Goal: Transaction & Acquisition: Purchase product/service

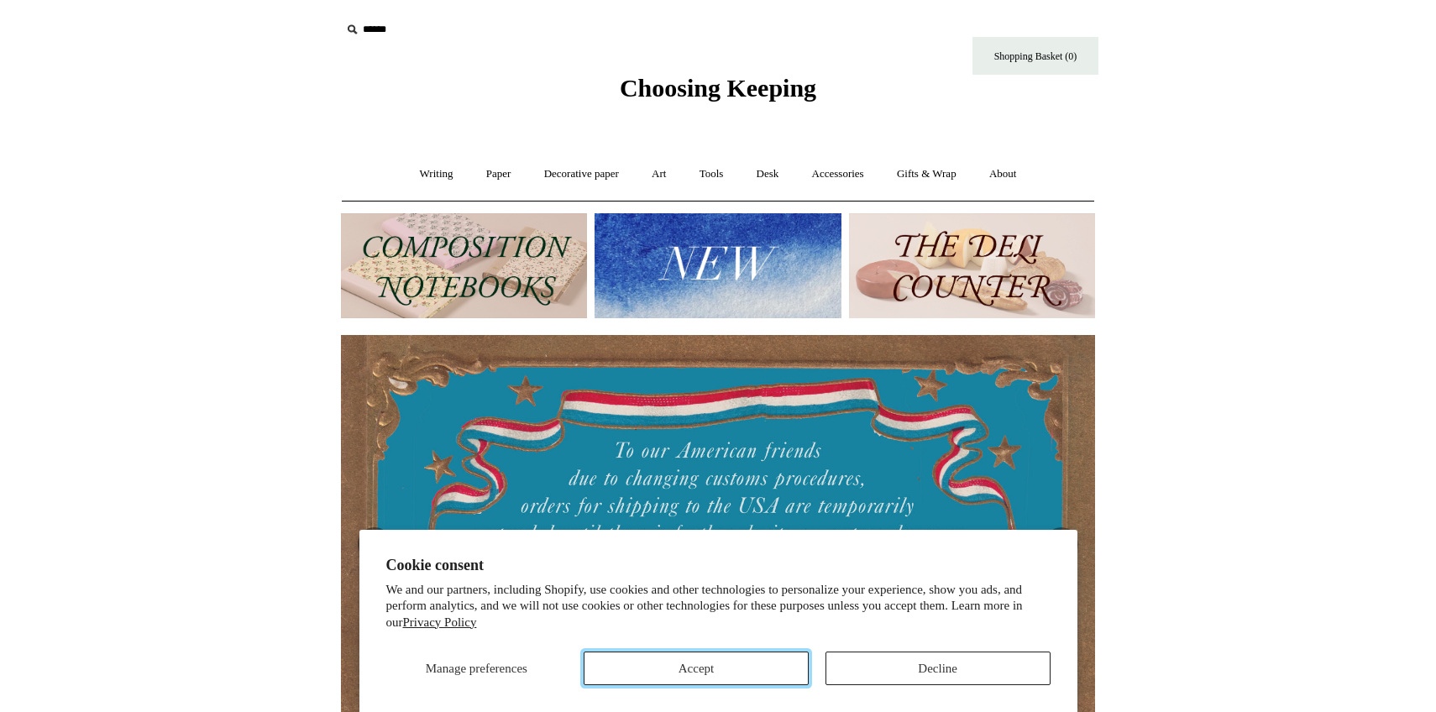
click at [737, 663] on button "Accept" at bounding box center [696, 669] width 225 height 34
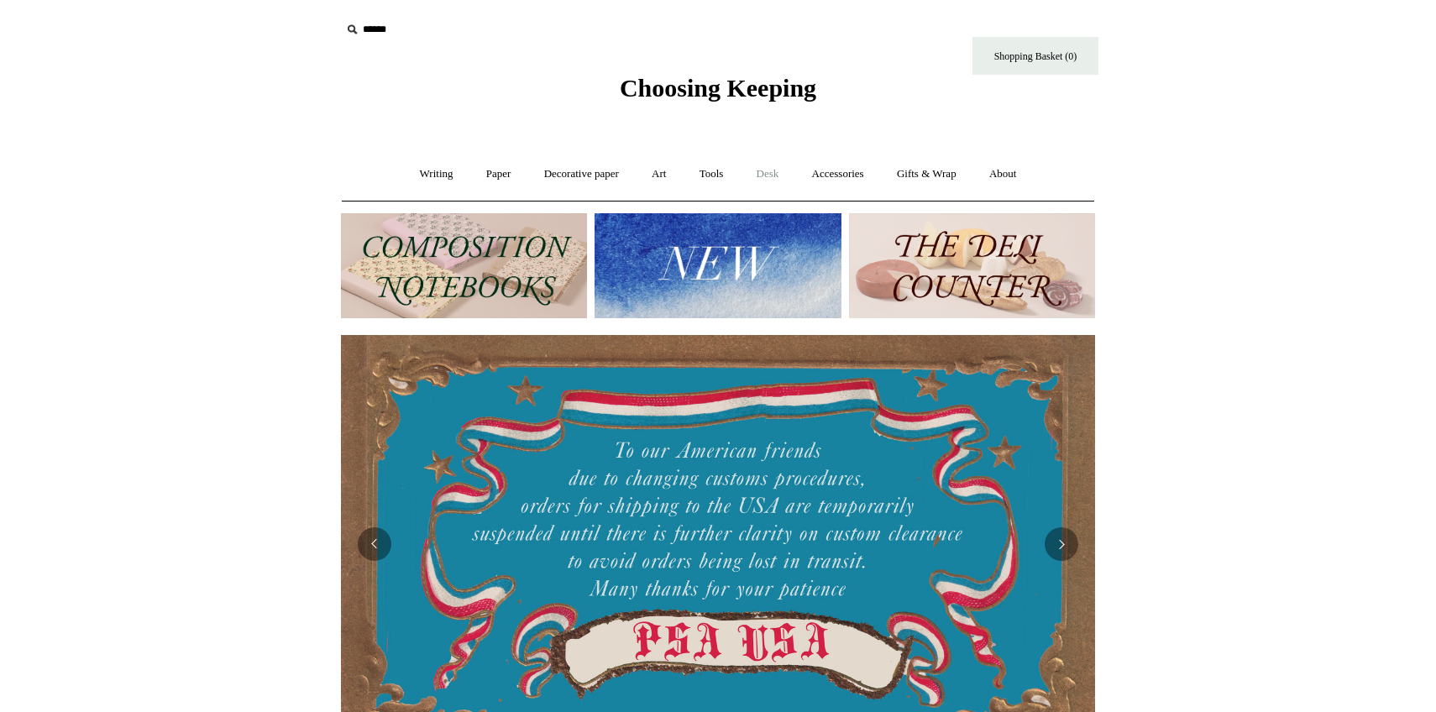
click at [787, 172] on link "Desk +" at bounding box center [768, 174] width 53 height 45
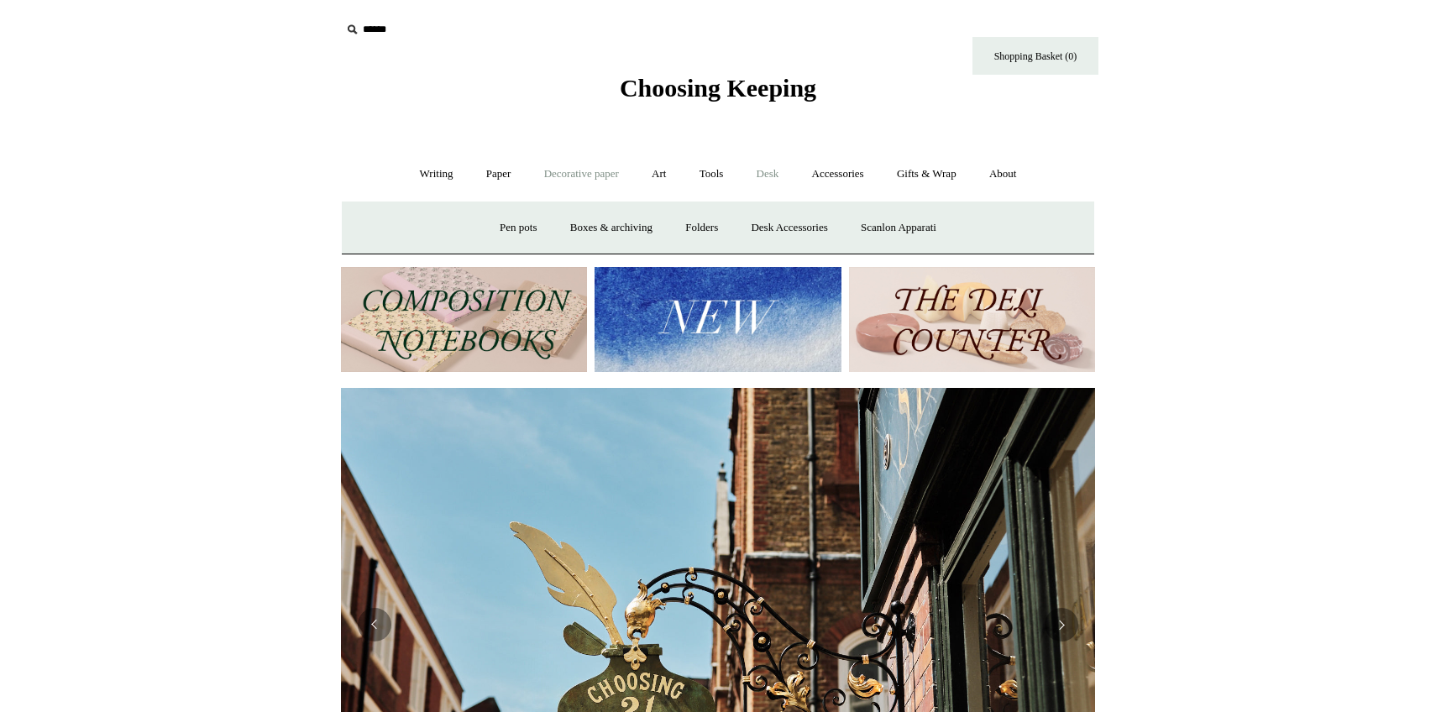
scroll to position [0, 754]
click at [499, 172] on link "Paper +" at bounding box center [498, 174] width 55 height 45
click at [569, 227] on link "📆 Dated Diaries 📆" at bounding box center [586, 228] width 123 height 45
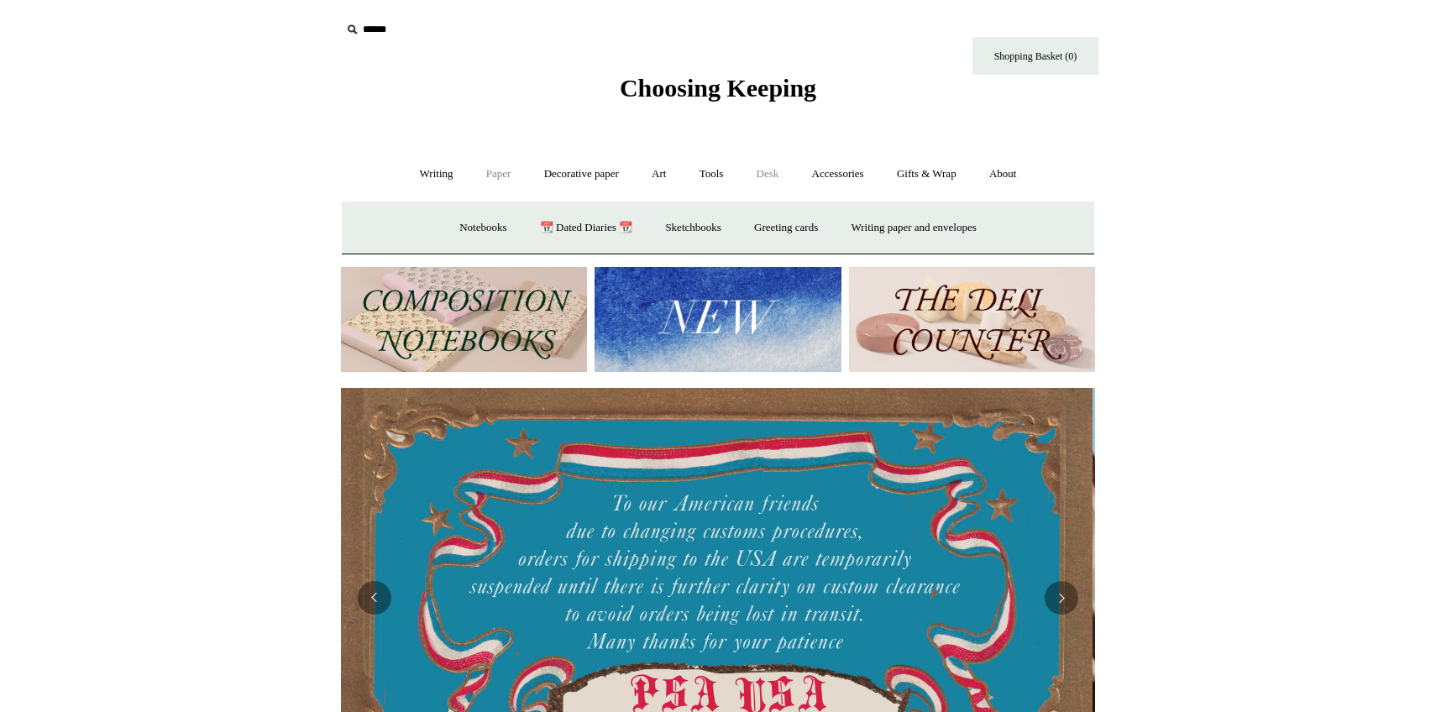
scroll to position [0, 0]
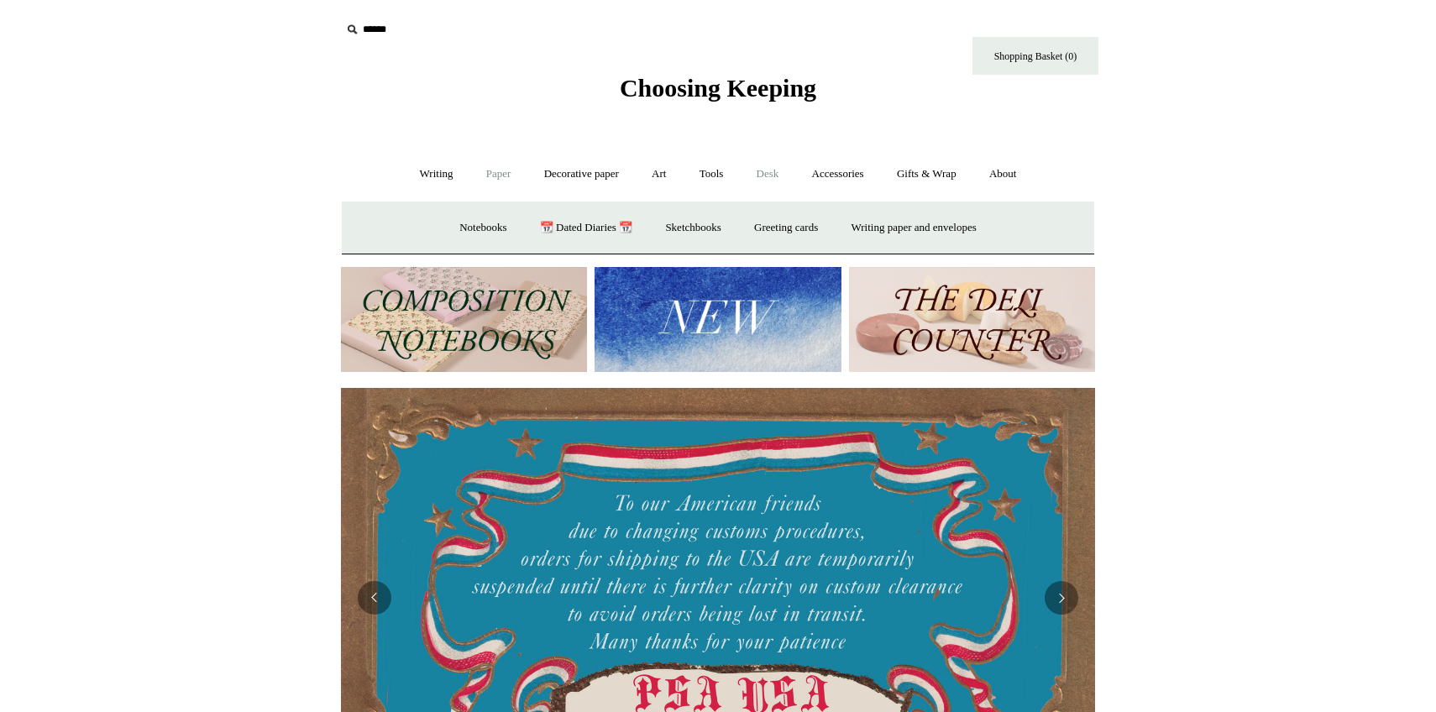
click at [775, 173] on link "Desk +" at bounding box center [768, 174] width 53 height 45
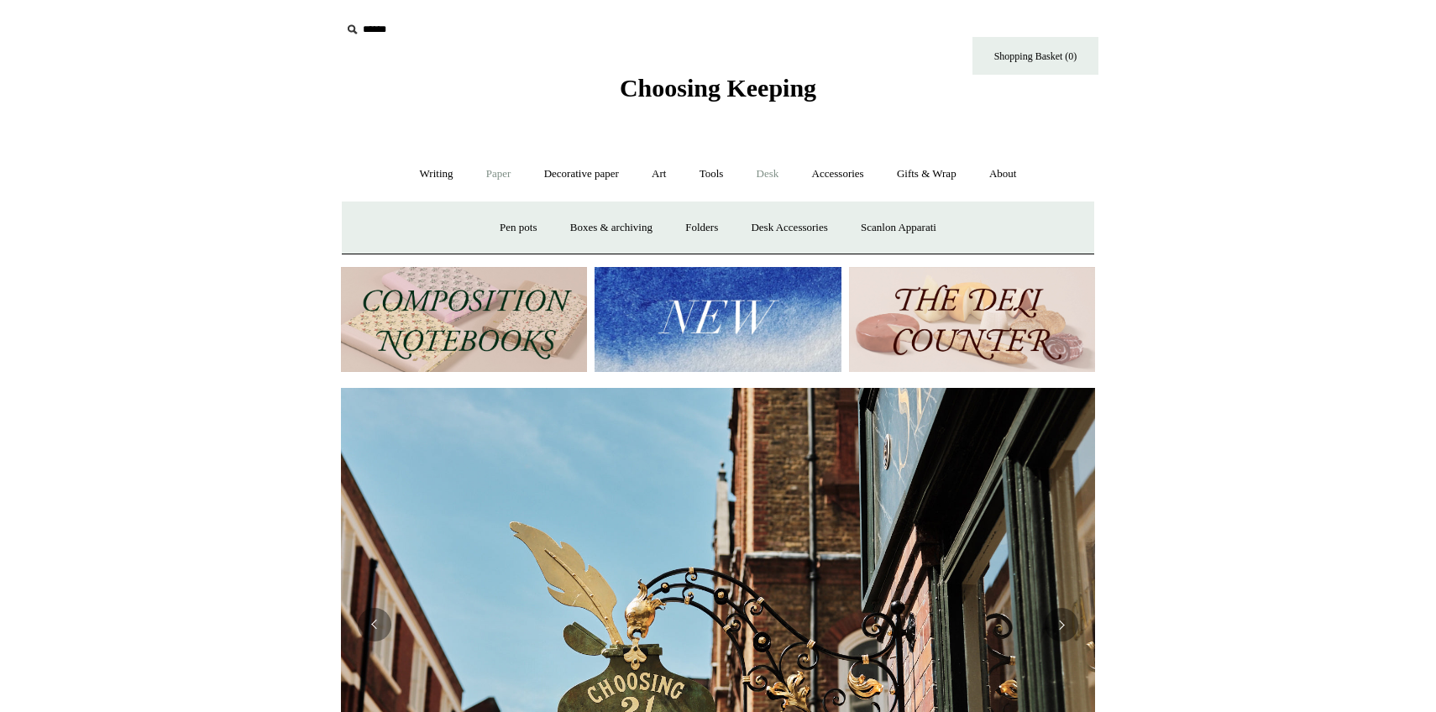
scroll to position [0, 754]
click at [492, 171] on link "Paper +" at bounding box center [498, 174] width 55 height 45
click at [840, 172] on link "Accessories +" at bounding box center [838, 174] width 82 height 45
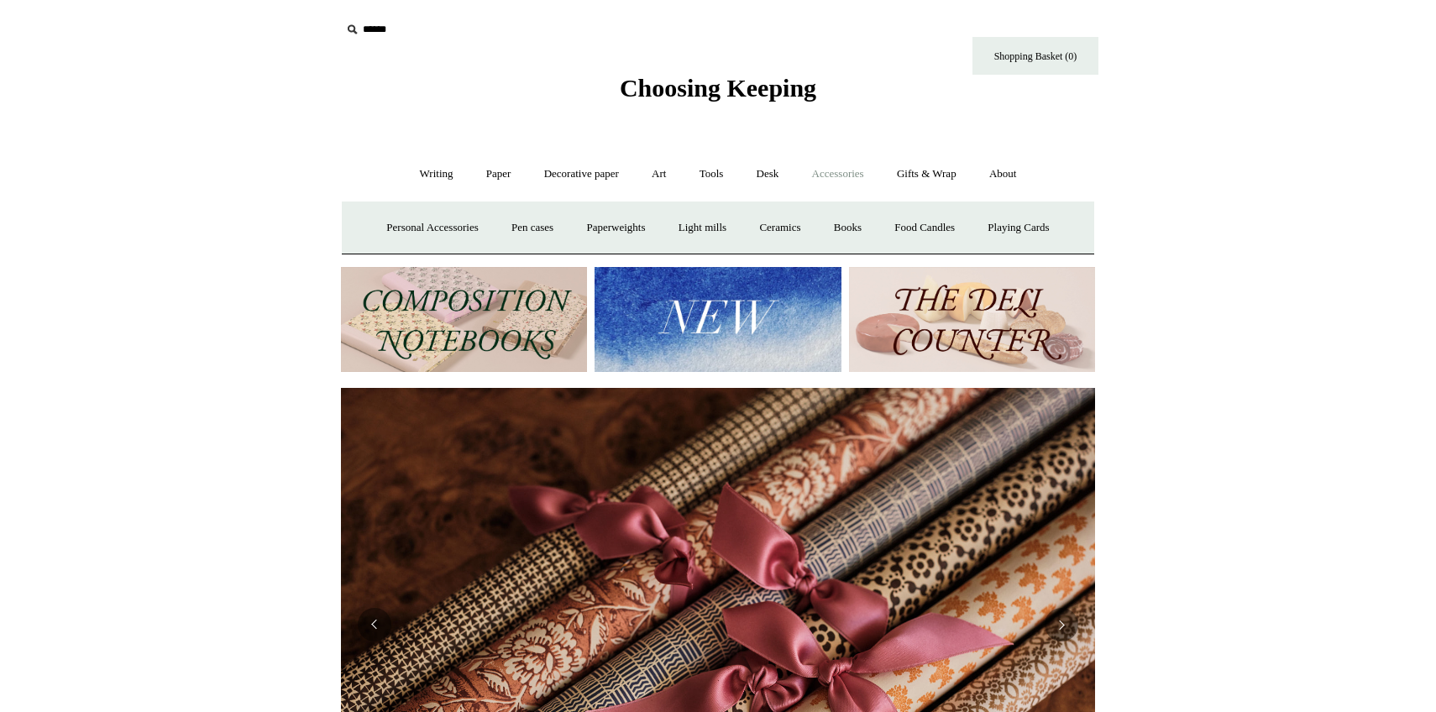
scroll to position [0, 1508]
click at [430, 183] on link "Writing +" at bounding box center [437, 174] width 64 height 45
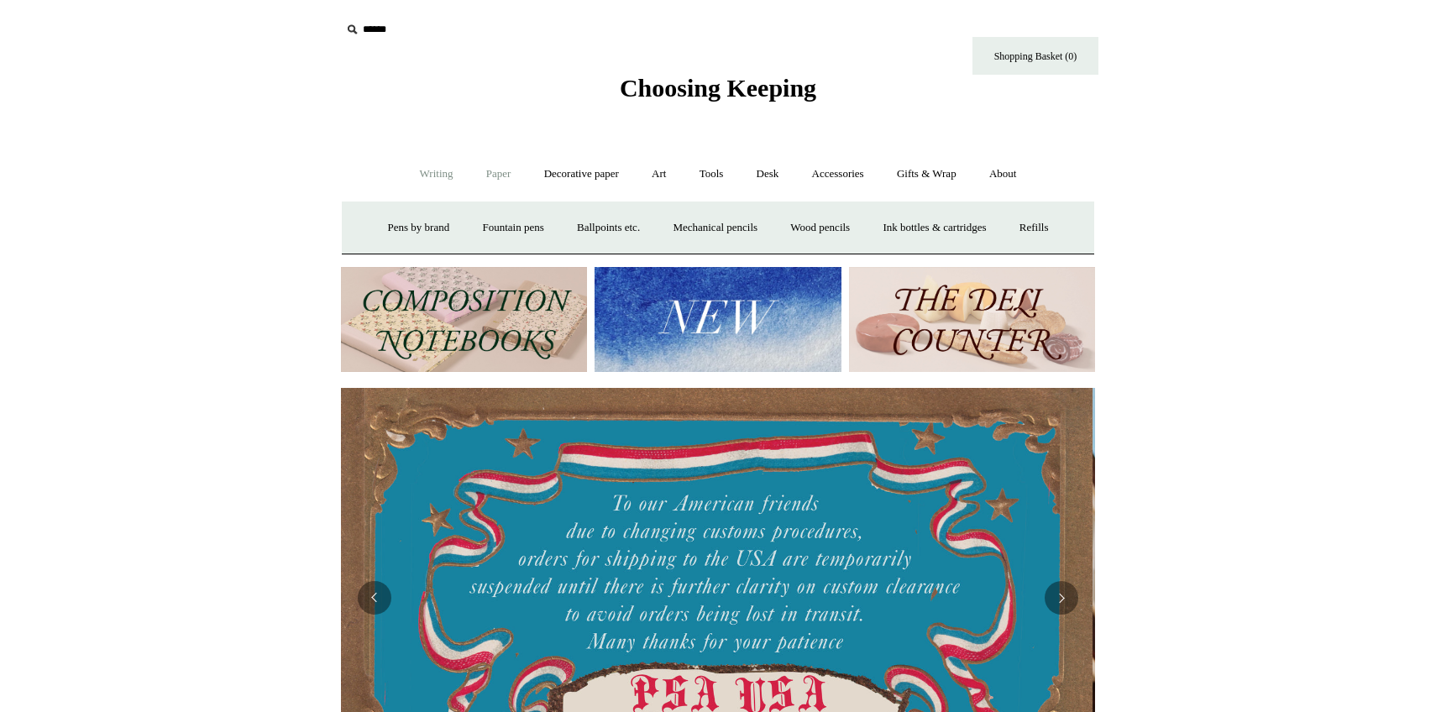
scroll to position [0, 0]
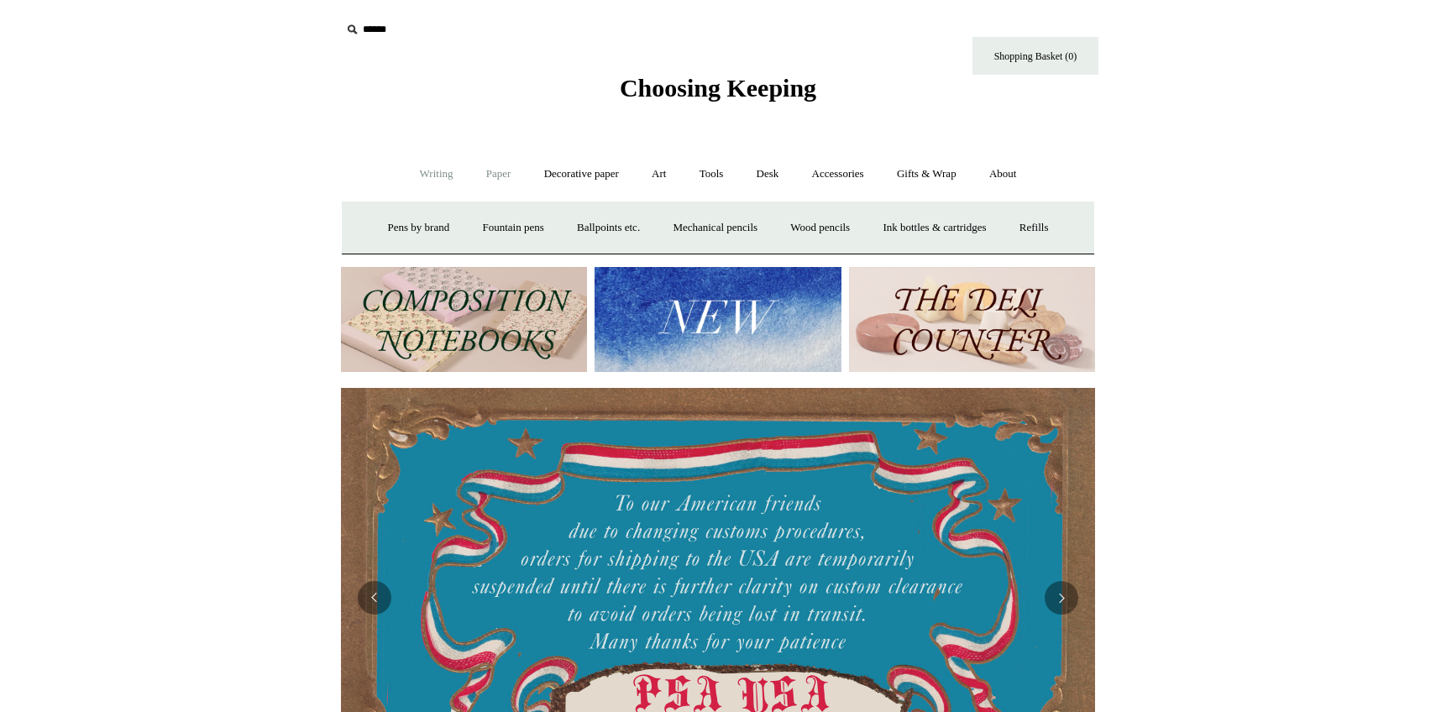
click at [487, 181] on link "Paper +" at bounding box center [498, 174] width 55 height 45
click at [573, 202] on div "Notebooks + All CK composition ledgers Plain Ruled Gridded & Dotted Fountain pe…" at bounding box center [718, 228] width 752 height 54
click at [573, 211] on link "📆 Dated Diaries 📆" at bounding box center [586, 228] width 123 height 45
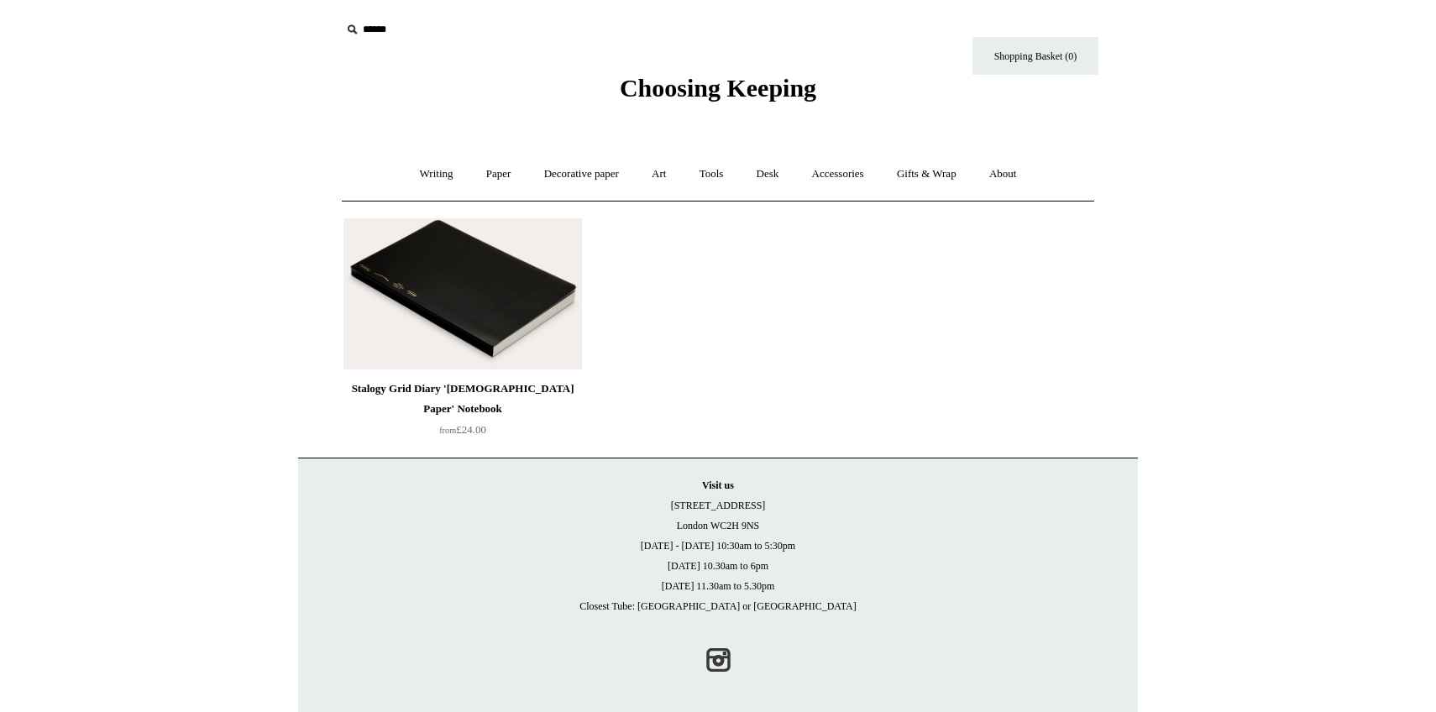
click at [493, 278] on img at bounding box center [462, 293] width 239 height 151
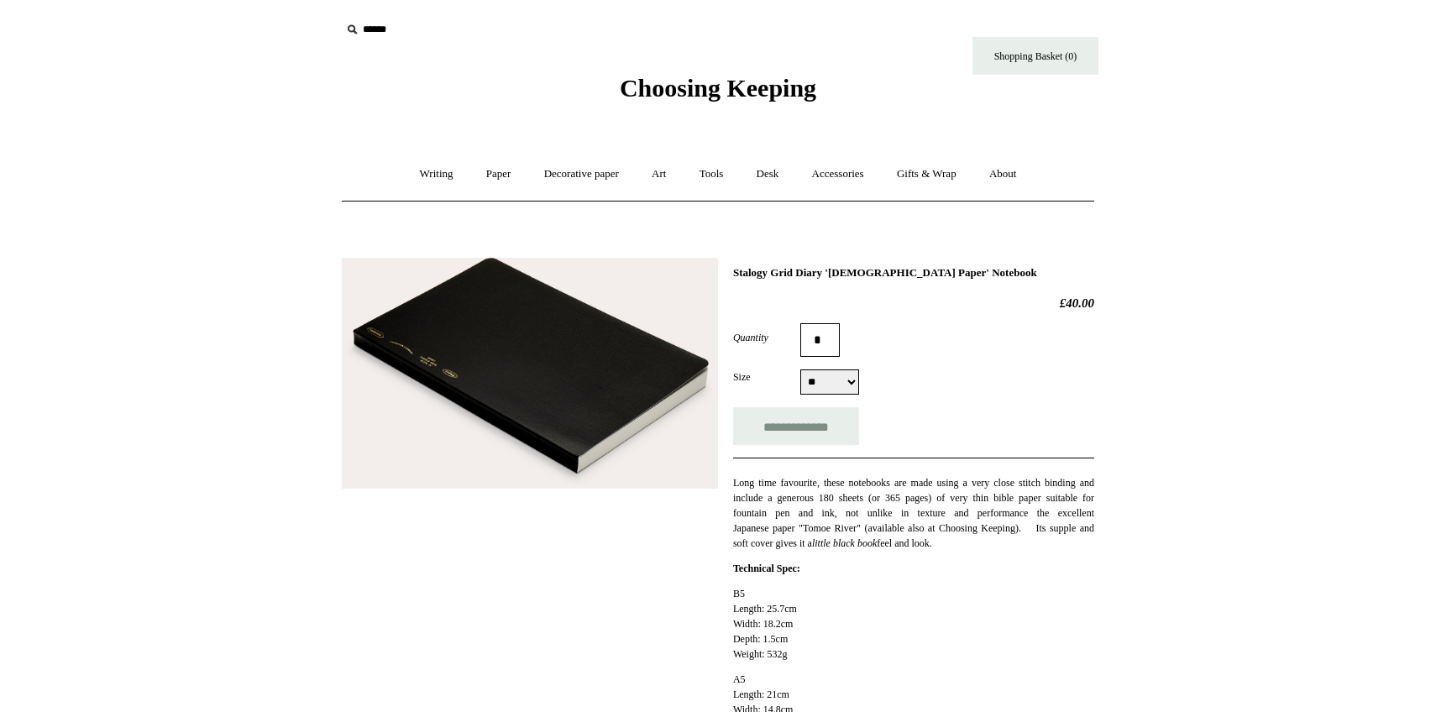
click at [491, 404] on img at bounding box center [530, 374] width 376 height 232
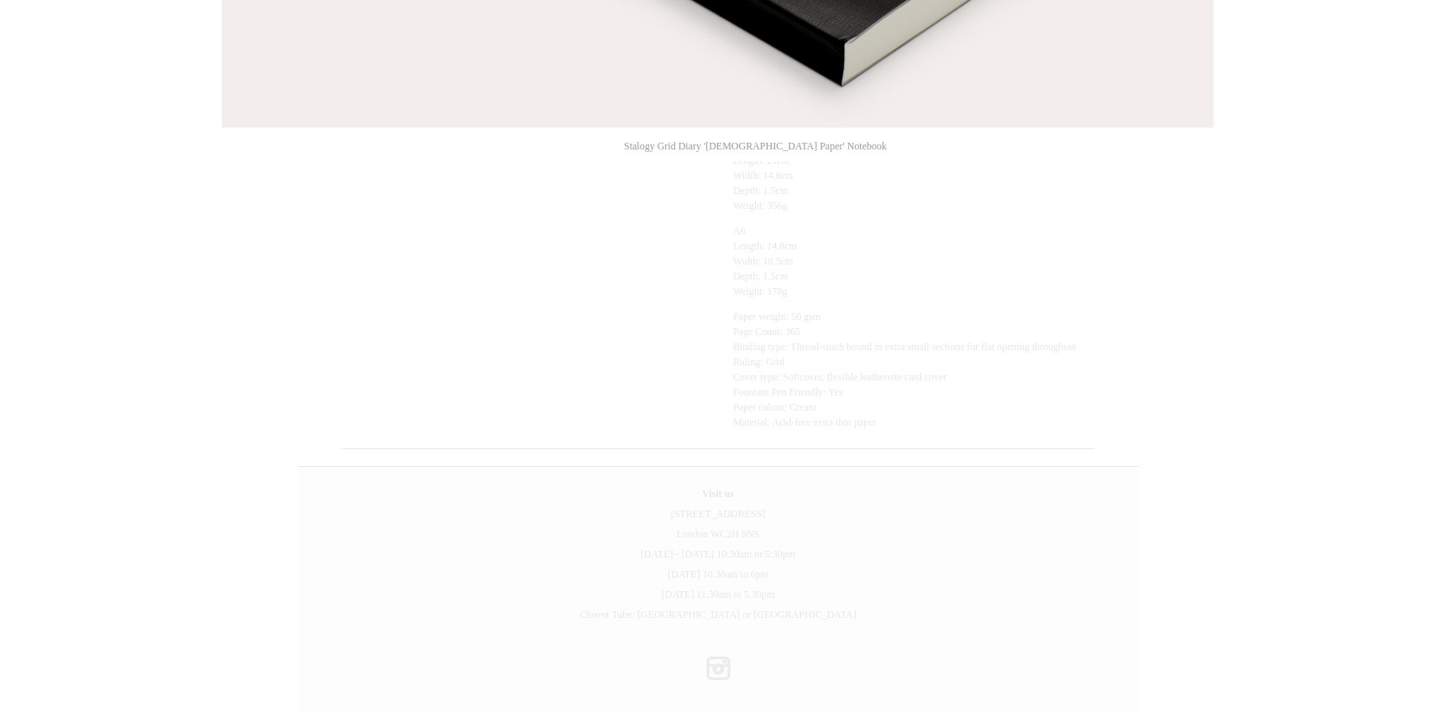
scroll to position [568, 0]
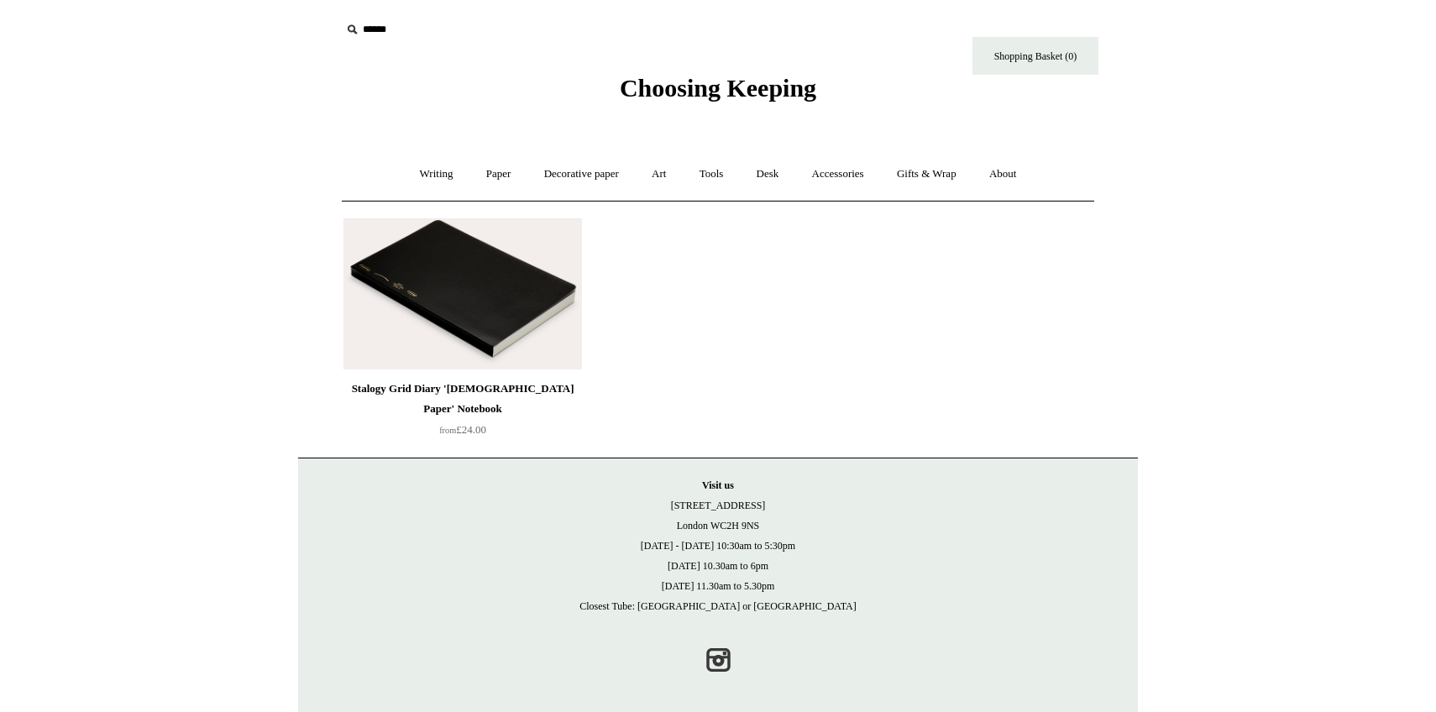
click at [469, 292] on img at bounding box center [462, 293] width 239 height 151
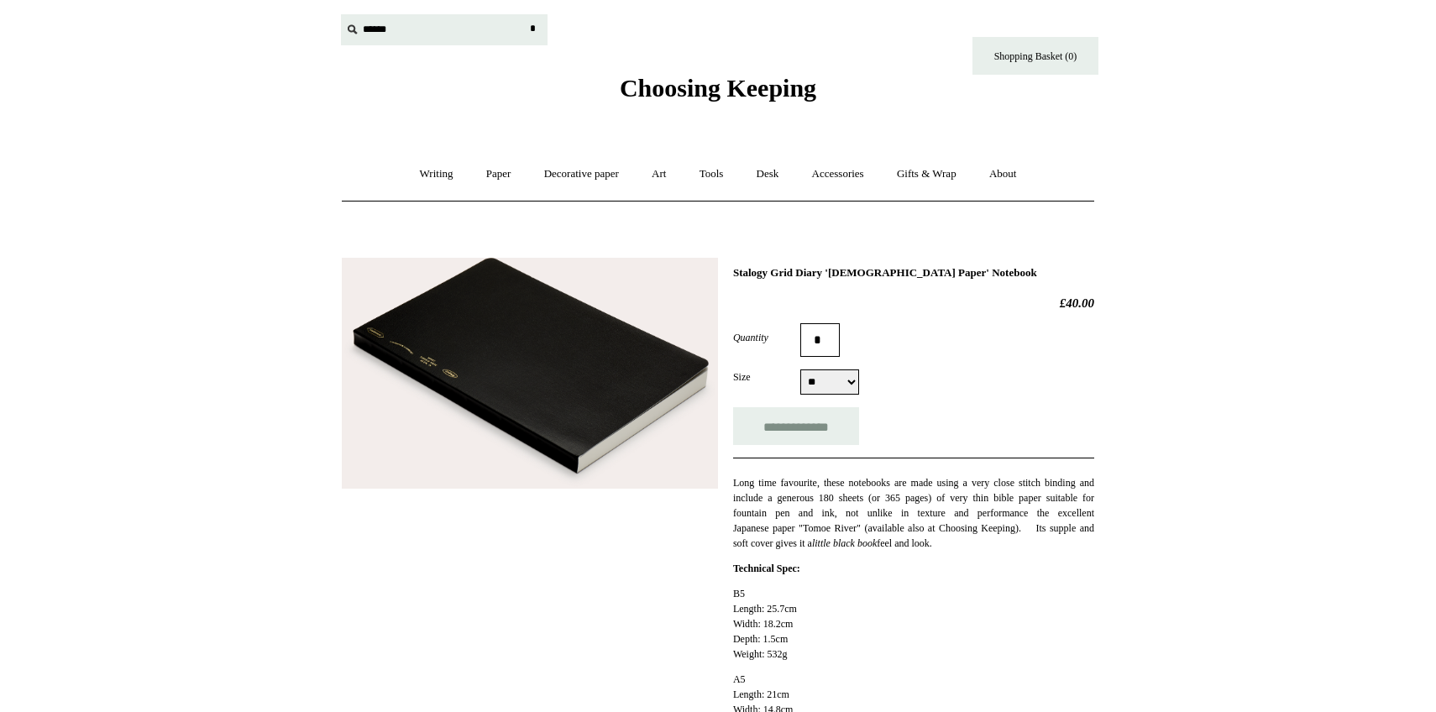
click at [375, 32] on input "text" at bounding box center [444, 29] width 207 height 31
type input "*****"
click at [524, 14] on input "*" at bounding box center [532, 28] width 17 height 29
